Goal: Task Accomplishment & Management: Manage account settings

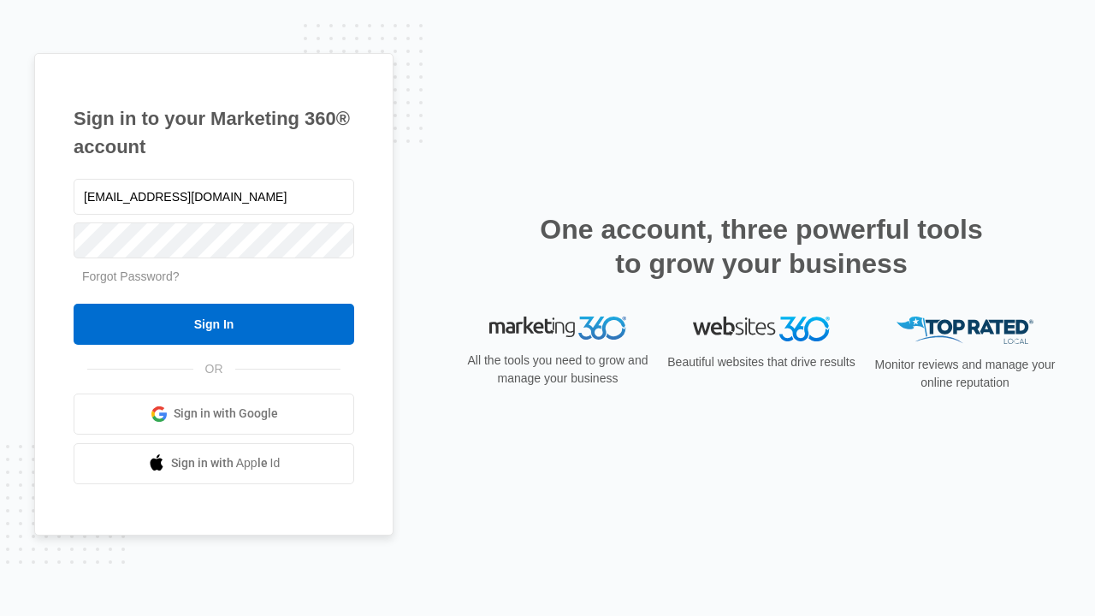
type input "[EMAIL_ADDRESS][DOMAIN_NAME]"
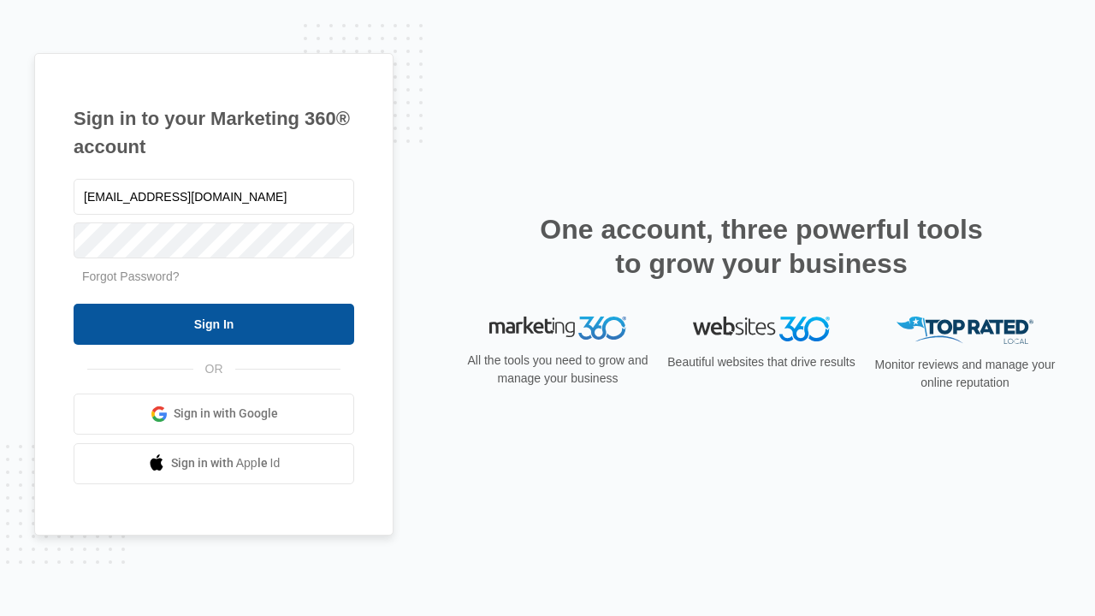
click at [214, 323] on input "Sign In" at bounding box center [214, 324] width 281 height 41
